Goal: Transaction & Acquisition: Purchase product/service

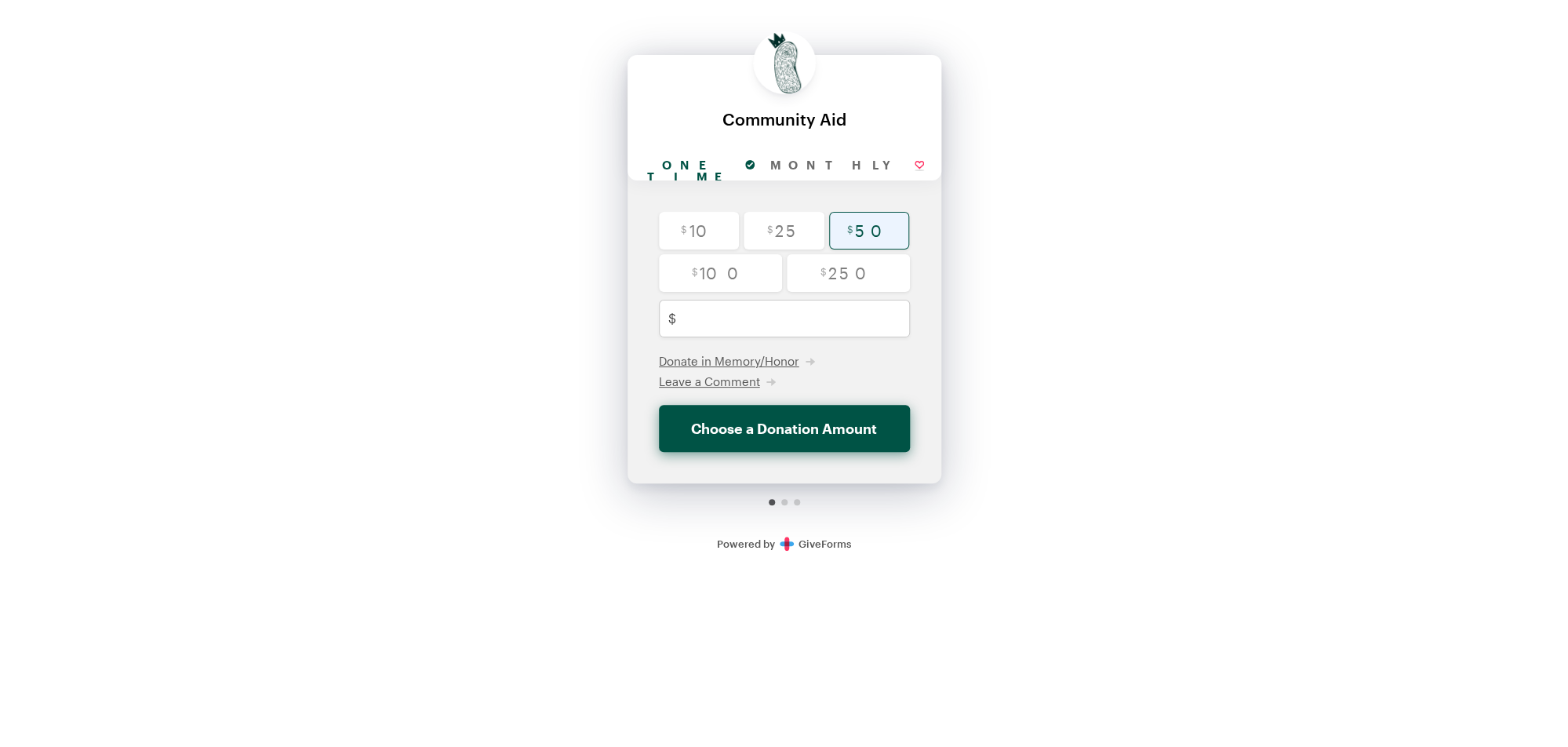
click at [867, 234] on input "radio" at bounding box center [869, 230] width 80 height 37
radio input "true"
type input "50"
checkbox input "false"
click at [766, 425] on button "Donate $50" at bounding box center [784, 428] width 250 height 47
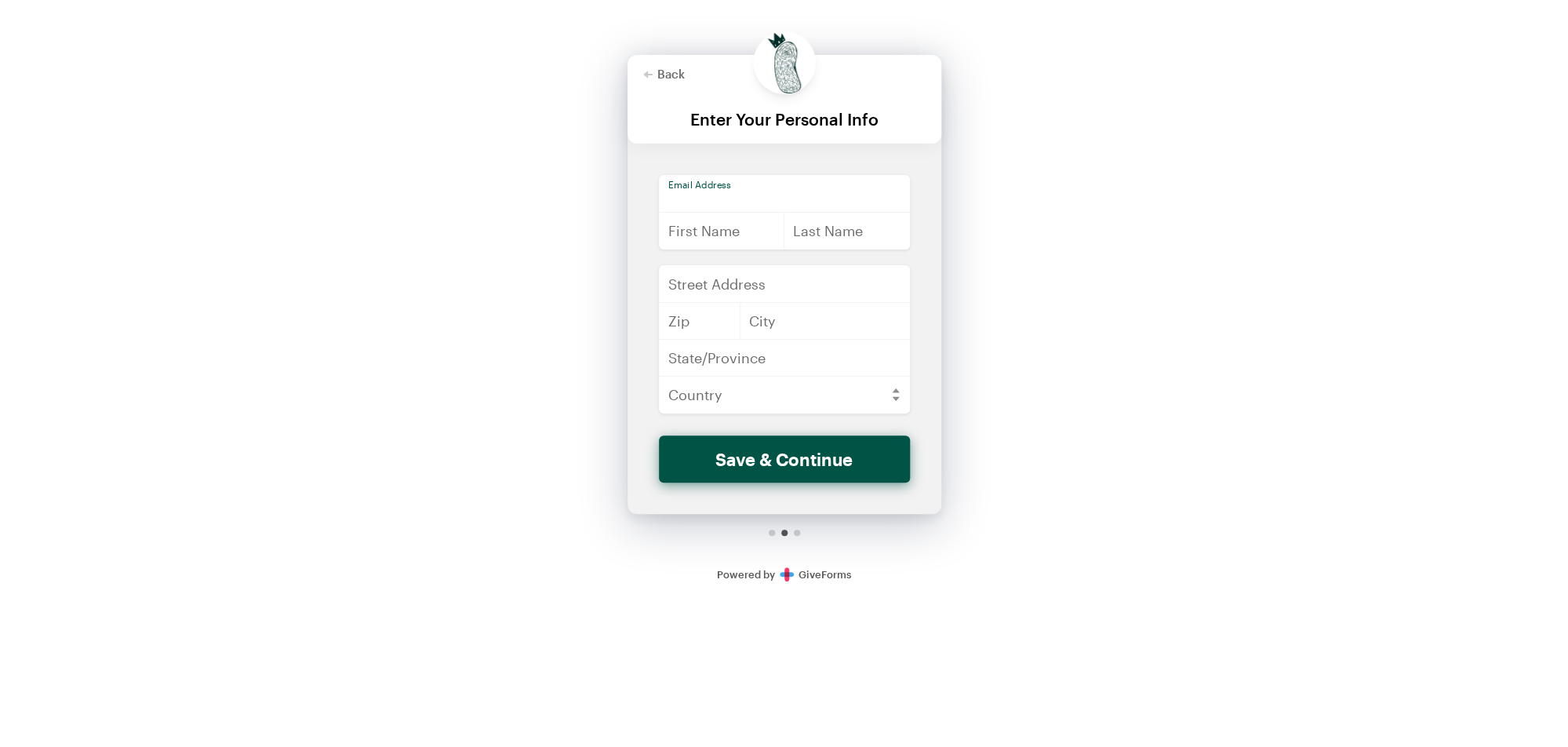
click at [734, 192] on input "email" at bounding box center [784, 193] width 250 height 37
type input "[EMAIL_ADDRESS][DOMAIN_NAME]"
type input "[PERSON_NAME]"
type input "Shushan"
type input "[STREET_ADDRESS][PERSON_NAME]"
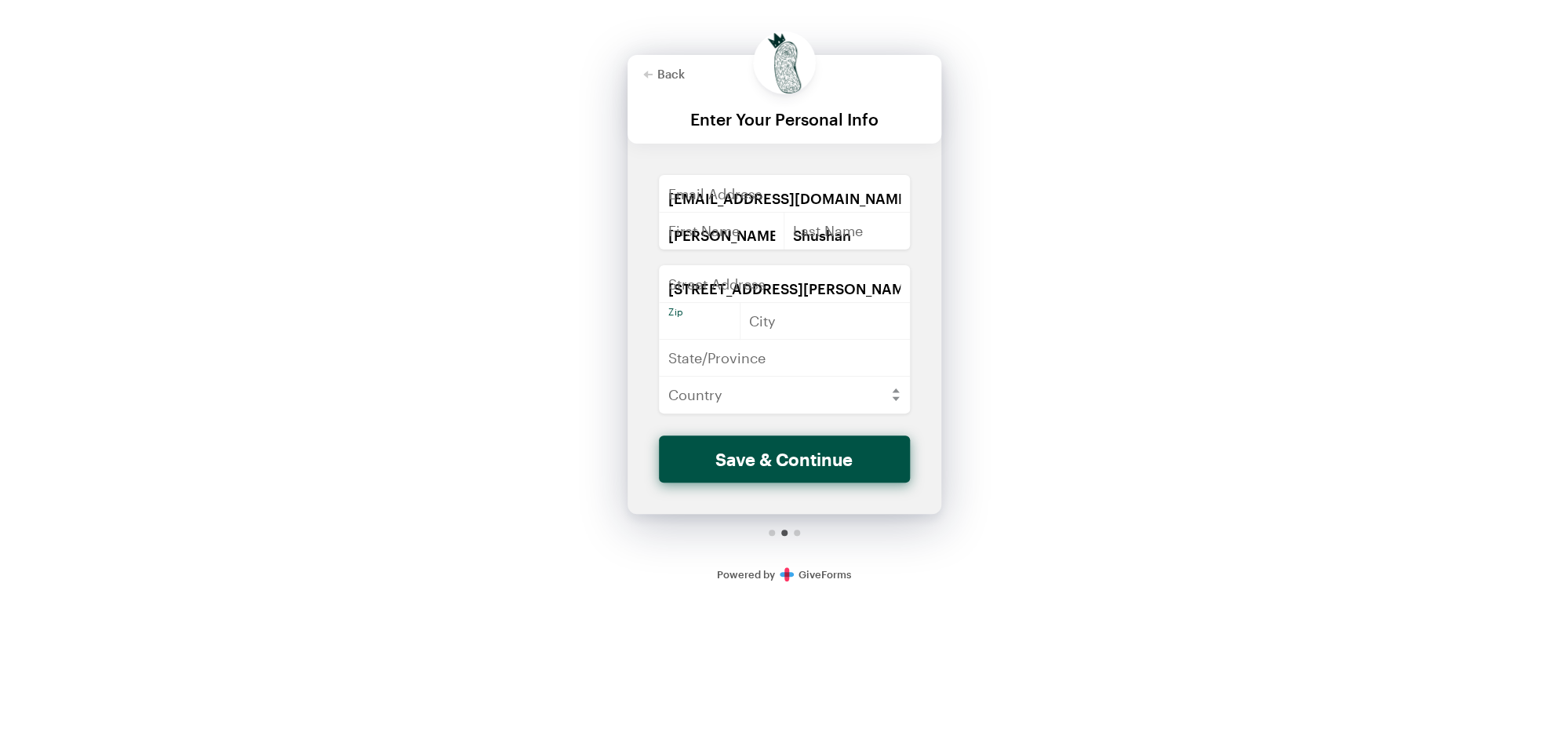
type input "70130-340"
type input "[GEOGRAPHIC_DATA]"
type input "LA"
select select "US"
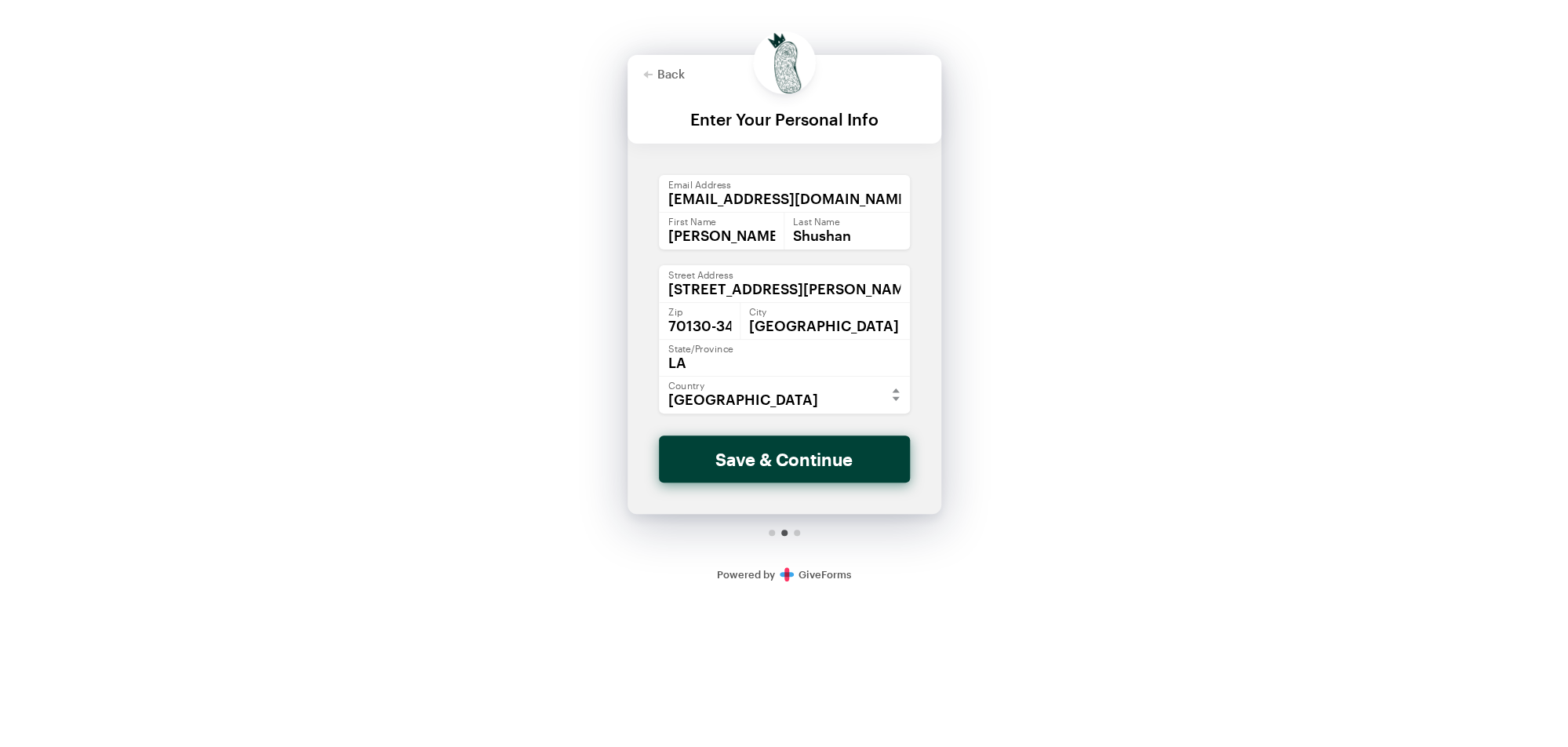
click at [750, 454] on button "Save & Continue" at bounding box center [784, 458] width 250 height 47
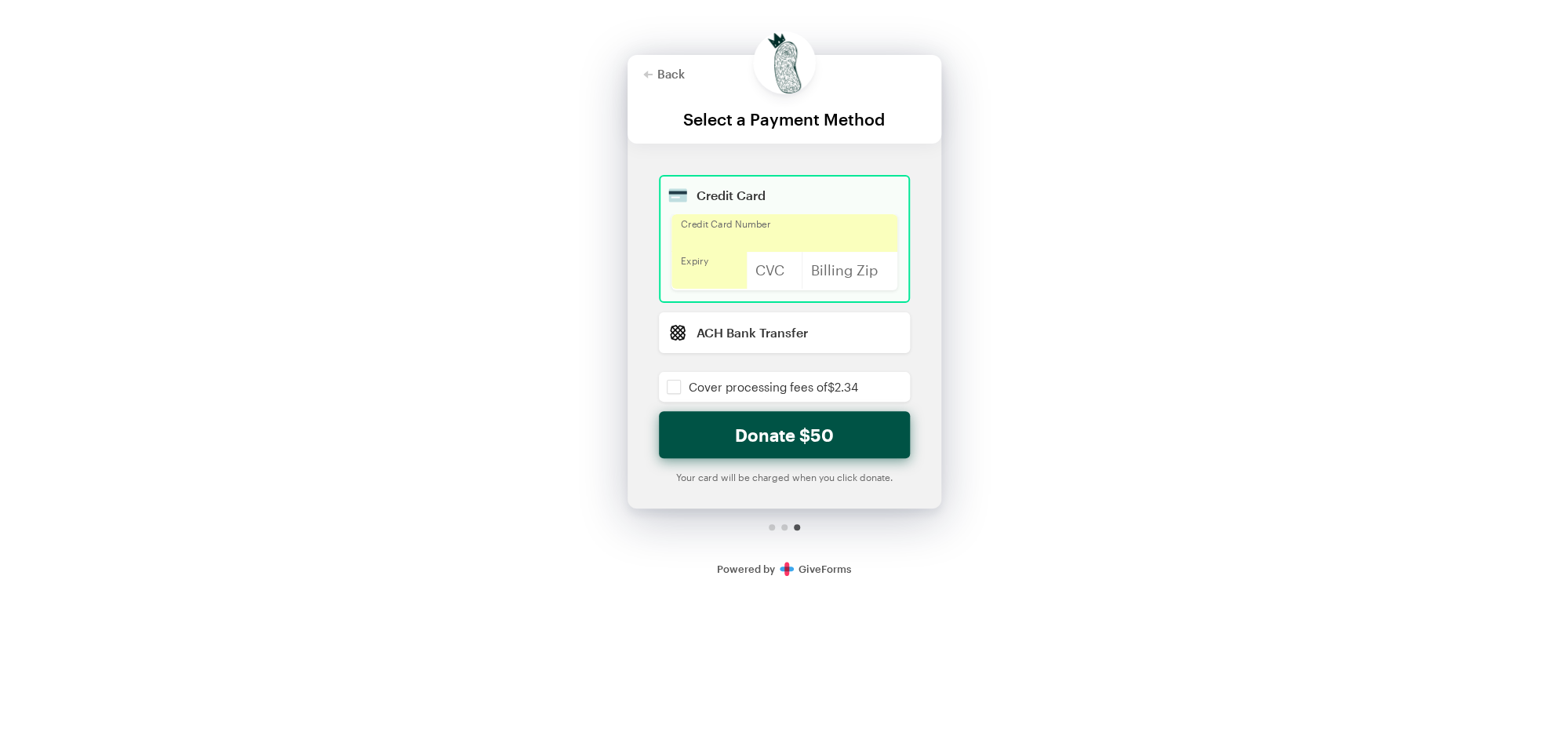
click at [953, 204] on div "Back Back Select a Payment Method For your generous donation of $50 One time Mo…" at bounding box center [784, 296] width 1568 height 591
click at [675, 387] on input "checkbox" at bounding box center [784, 386] width 250 height 30
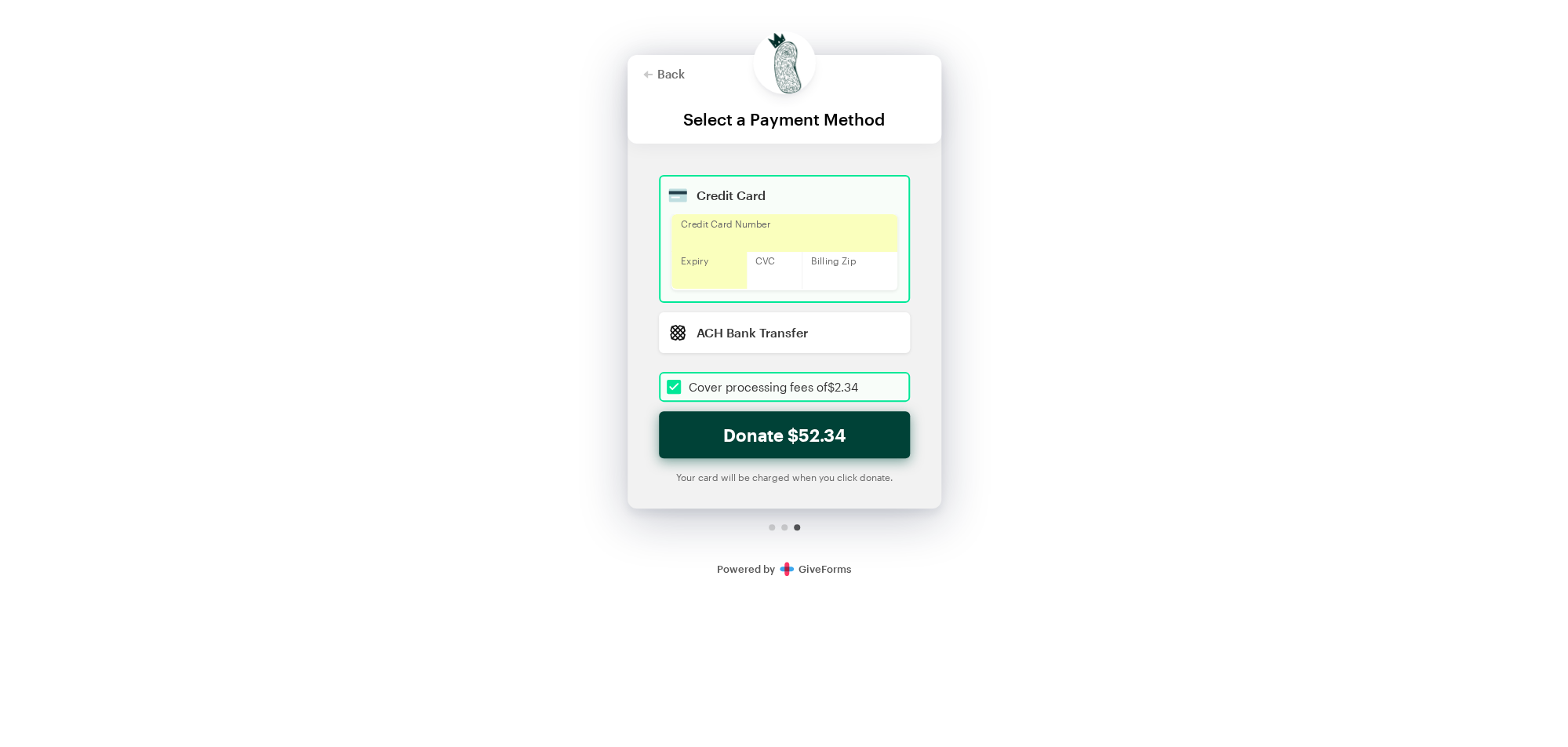
click at [739, 433] on button "Donate $52.34" at bounding box center [784, 434] width 250 height 47
checkbox input "true"
